Goal: Find specific page/section: Find specific page/section

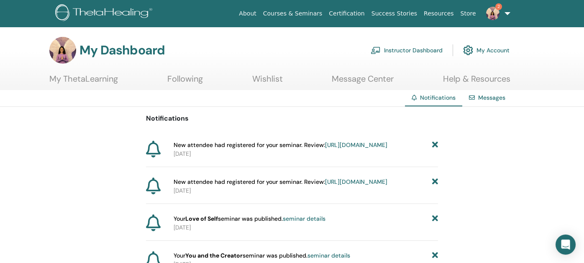
click at [325, 185] on link "[URL][DOMAIN_NAME]" at bounding box center [356, 182] width 62 height 8
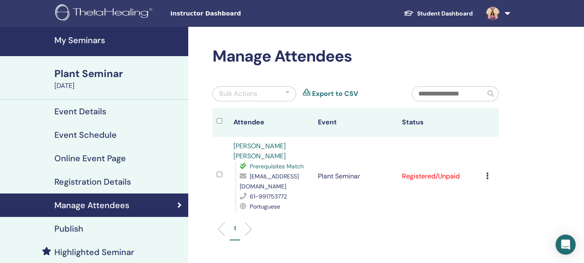
drag, startPoint x: 84, startPoint y: 37, endPoint x: 90, endPoint y: 38, distance: 6.1
click at [84, 37] on h4 "My Seminars" at bounding box center [118, 40] width 129 height 10
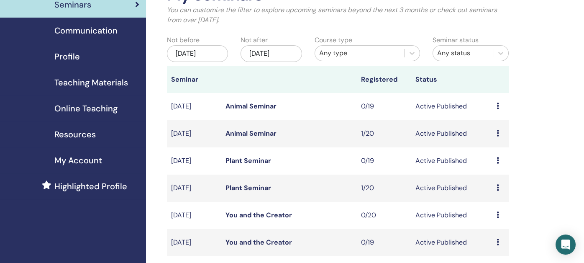
scroll to position [41, 0]
